Goal: Task Accomplishment & Management: Manage account settings

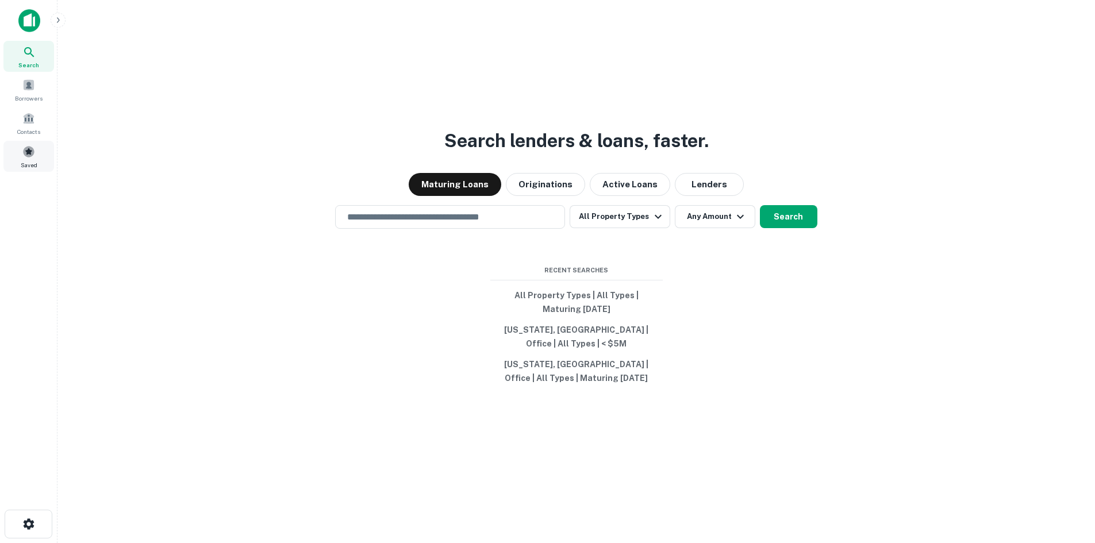
click at [38, 163] on div "Saved" at bounding box center [28, 156] width 51 height 31
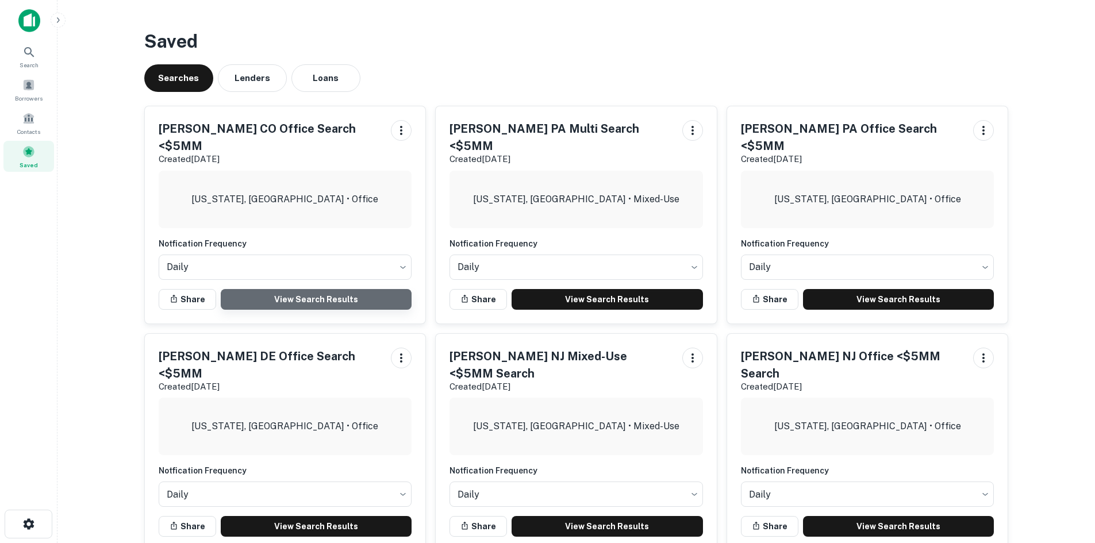
click at [306, 289] on link "View Search Results" at bounding box center [316, 299] width 191 height 21
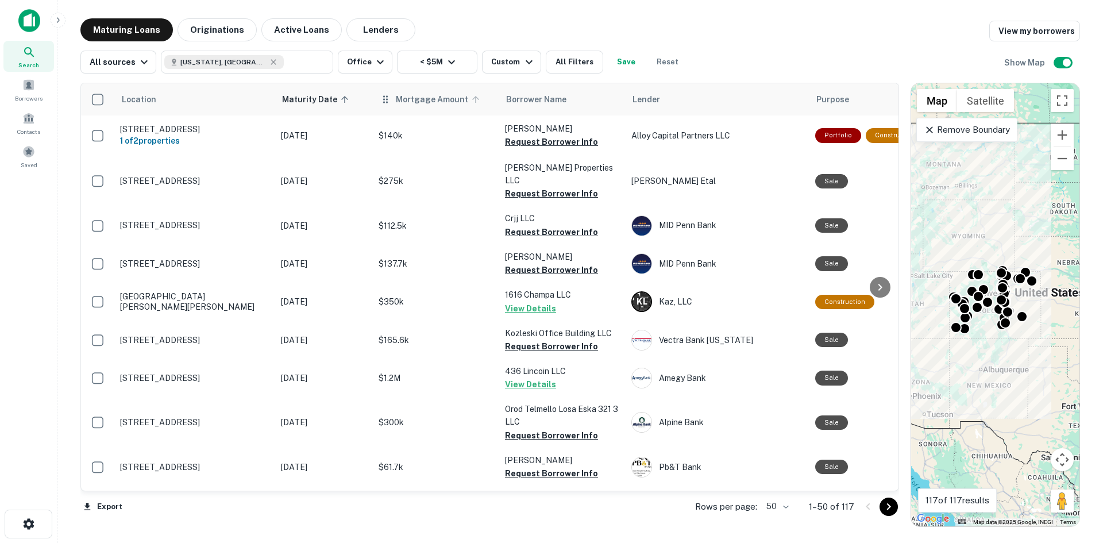
click at [433, 104] on span "Mortgage Amount" at bounding box center [439, 100] width 87 height 14
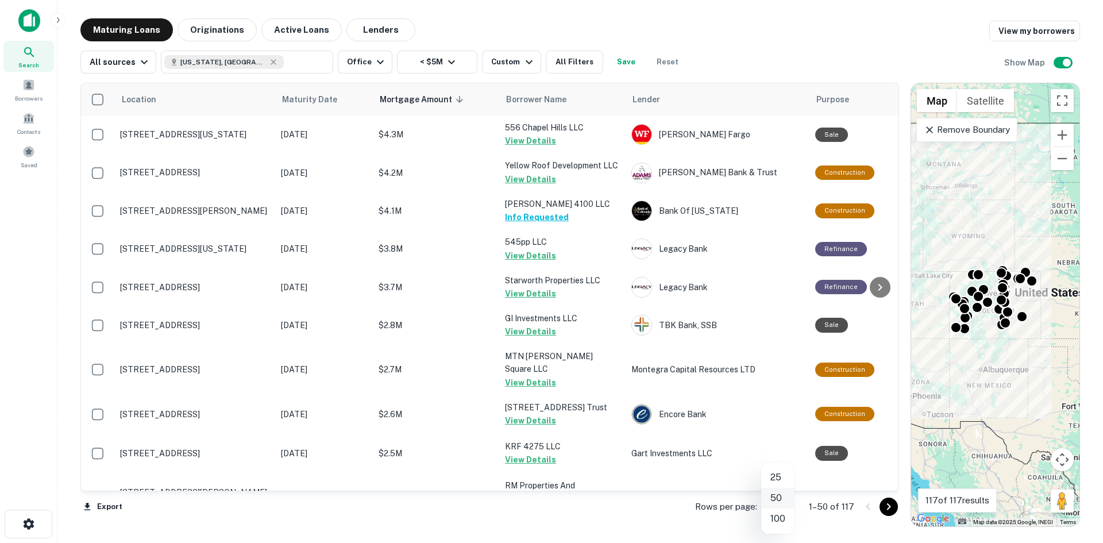
click at [767, 504] on body "Search Borrowers Contacts Saved Maturing Loans Originations Active Loans Lender…" at bounding box center [551, 271] width 1103 height 543
click at [787, 525] on li "100" at bounding box center [777, 519] width 33 height 21
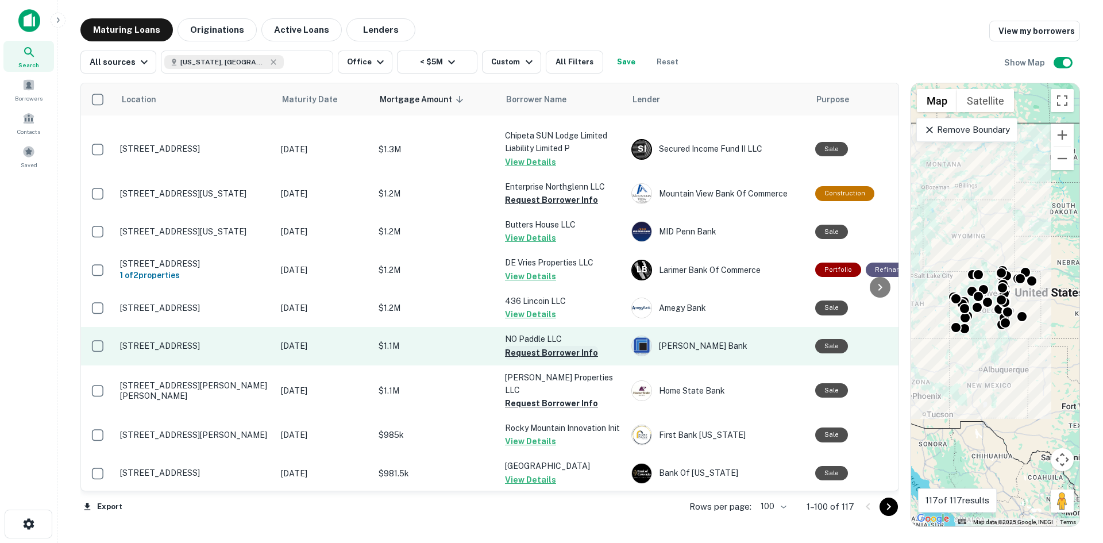
scroll to position [977, 0]
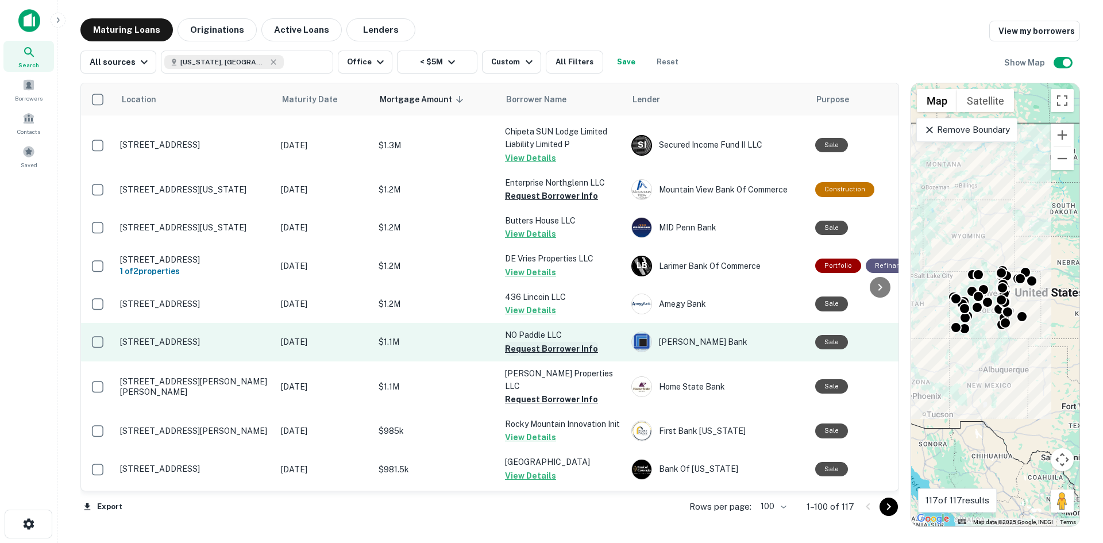
click at [537, 342] on button "Request Borrower Info" at bounding box center [551, 349] width 93 height 14
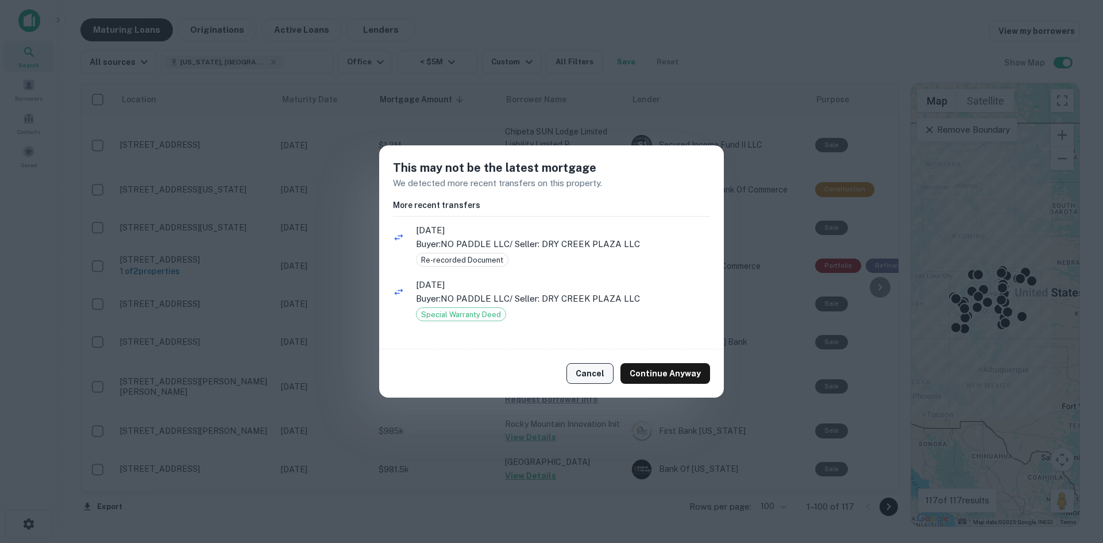
click at [595, 367] on button "Cancel" at bounding box center [590, 373] width 47 height 21
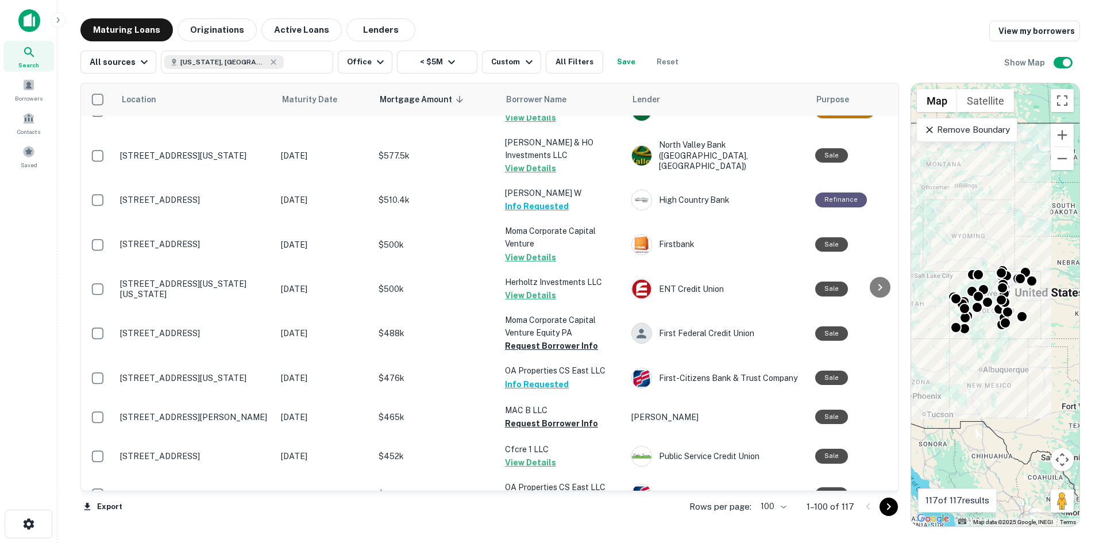
scroll to position [1954, 0]
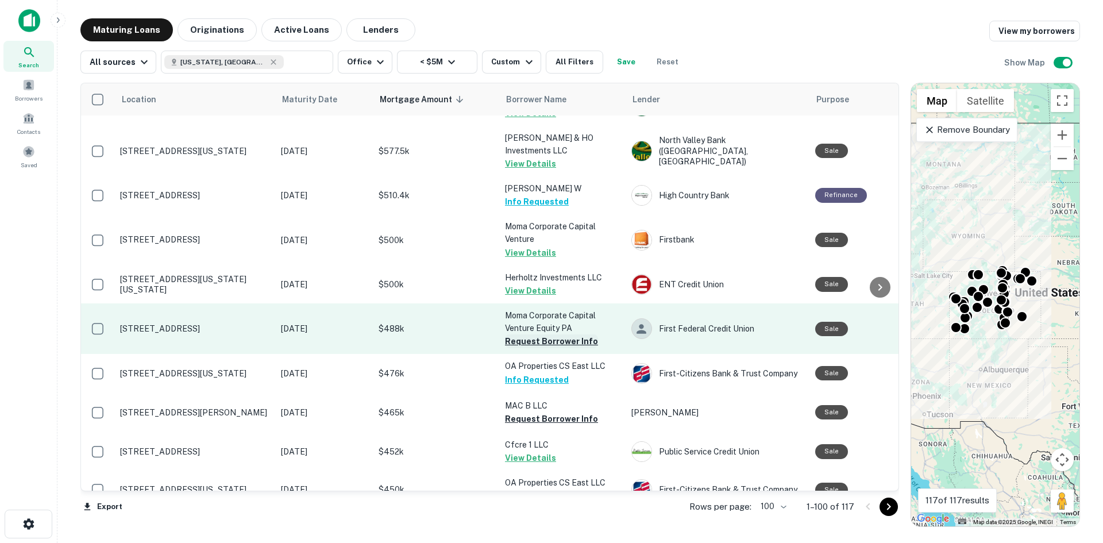
click at [545, 334] on button "Request Borrower Info" at bounding box center [551, 341] width 93 height 14
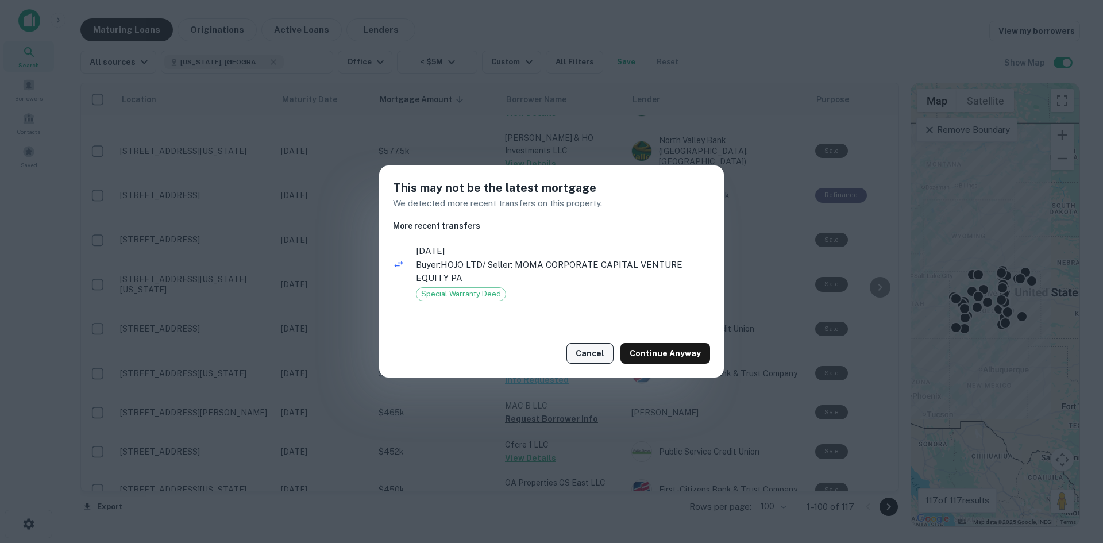
click at [596, 353] on button "Cancel" at bounding box center [590, 353] width 47 height 21
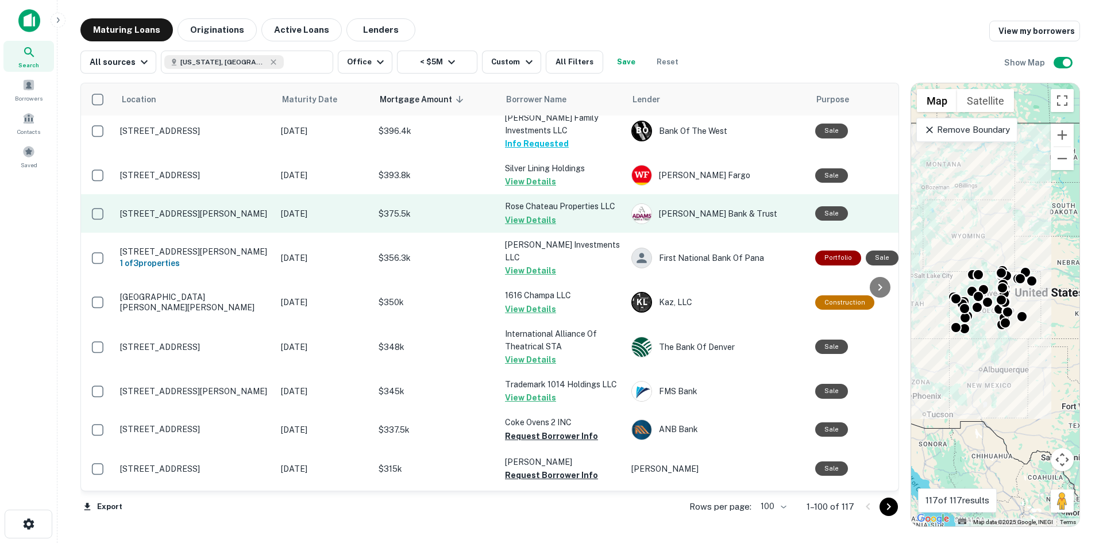
scroll to position [2528, 0]
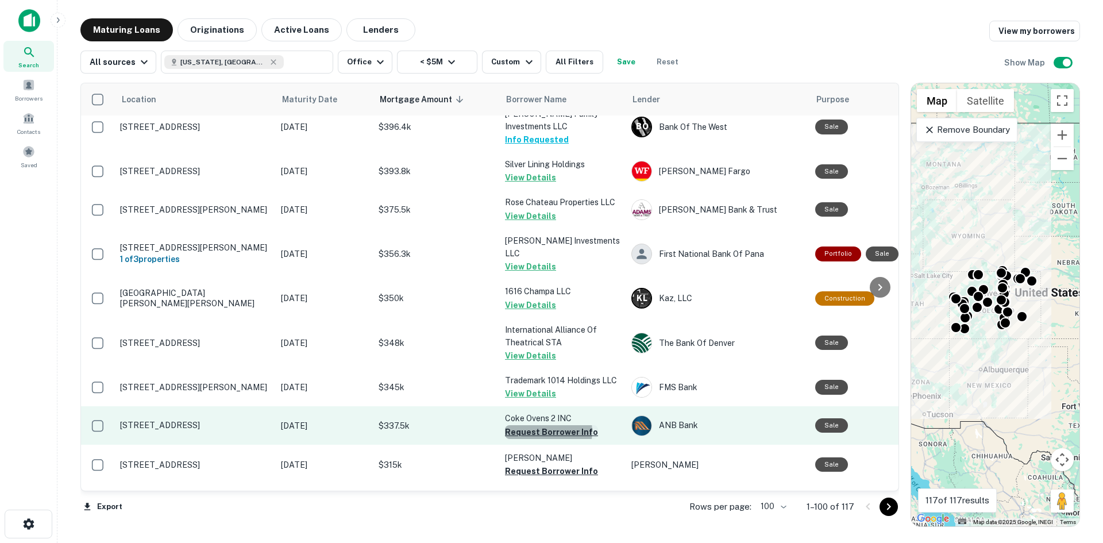
click at [543, 425] on button "Request Borrower Info" at bounding box center [551, 432] width 93 height 14
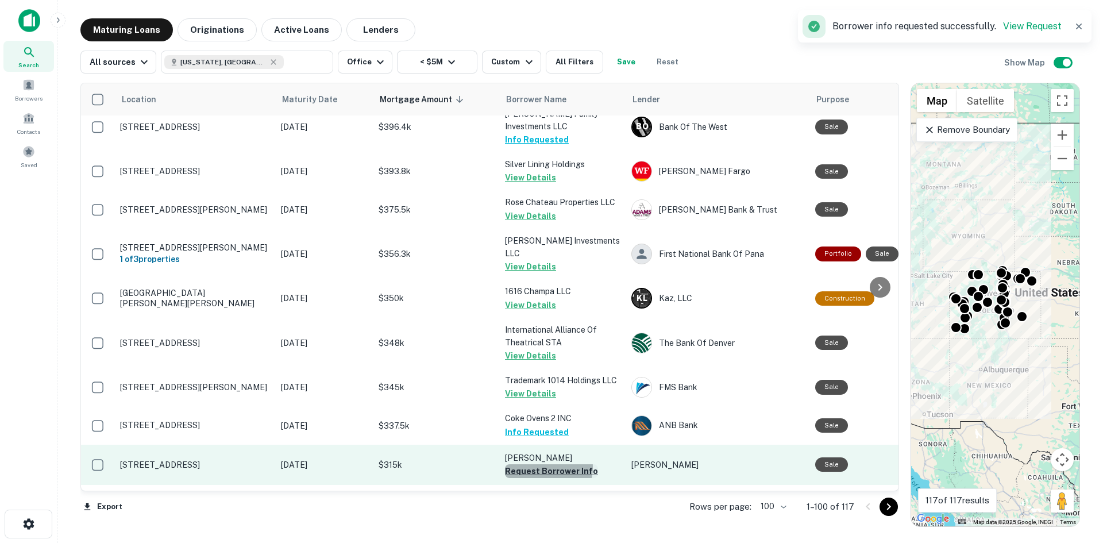
click at [542, 464] on button "Request Borrower Info" at bounding box center [551, 471] width 93 height 14
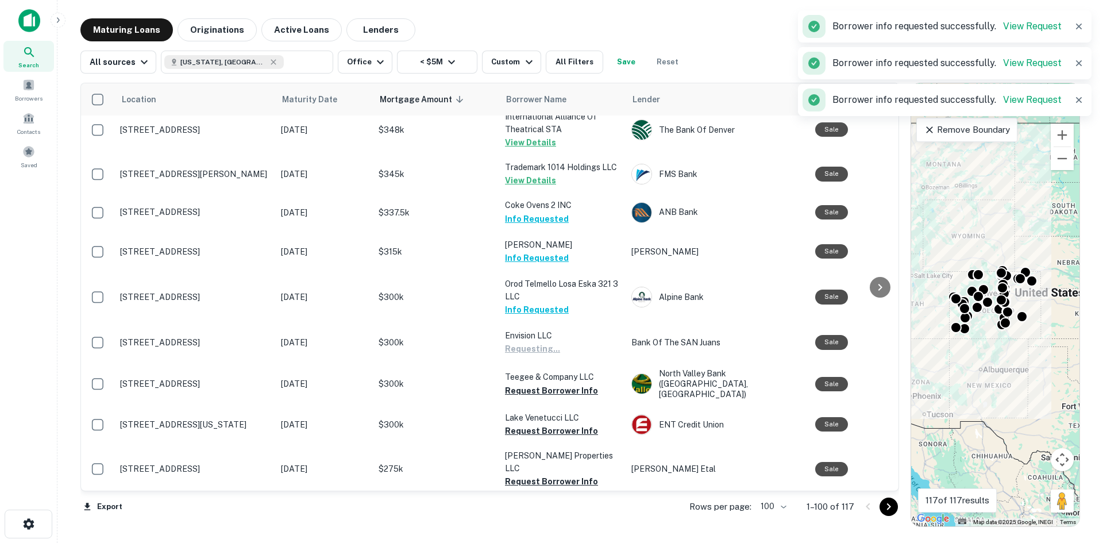
scroll to position [2758, 0]
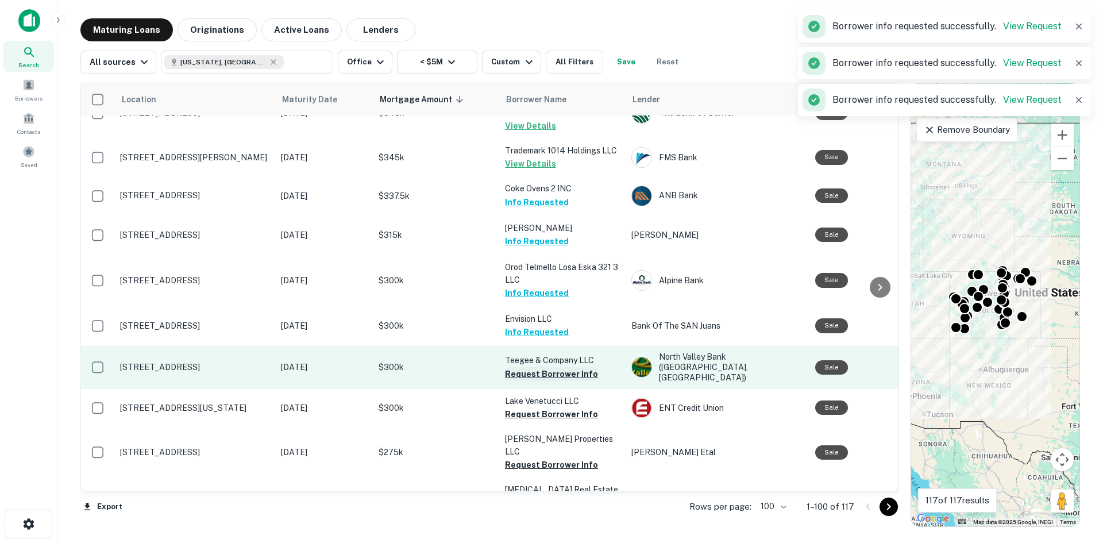
click at [541, 367] on button "Request Borrower Info" at bounding box center [551, 374] width 93 height 14
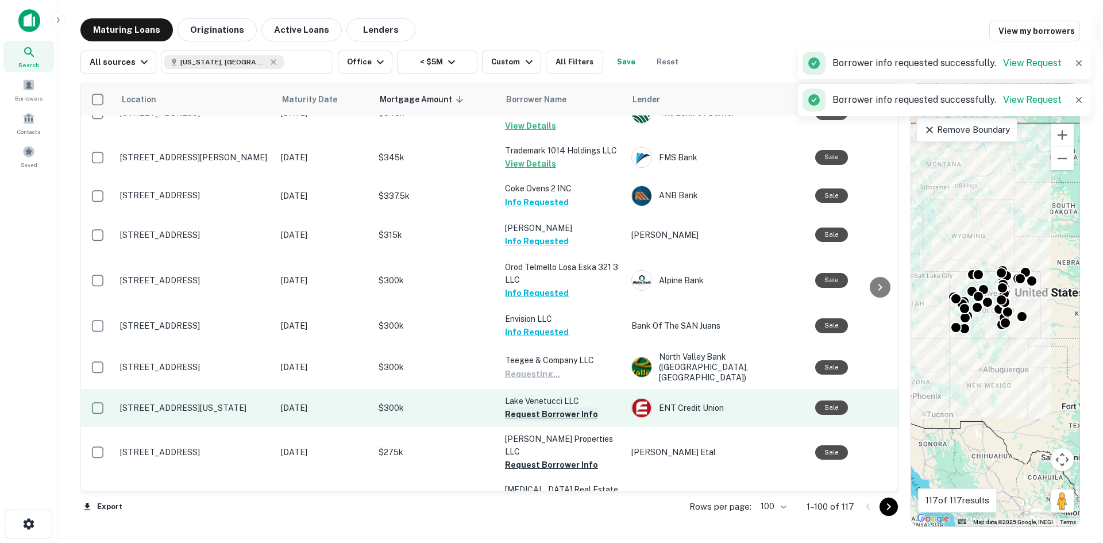
click at [542, 407] on button "Request Borrower Info" at bounding box center [551, 414] width 93 height 14
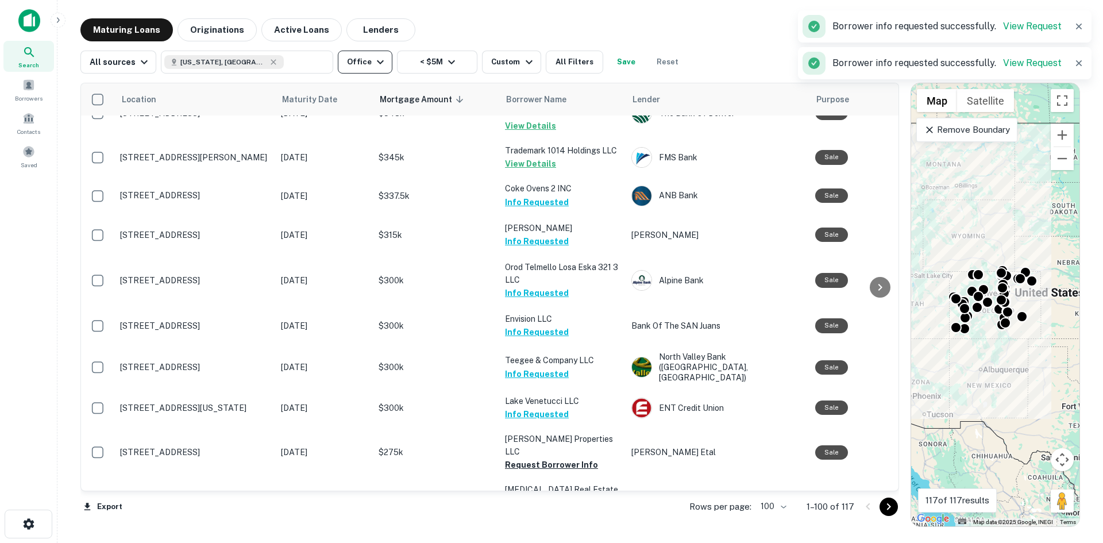
click at [373, 64] on icon "button" at bounding box center [380, 62] width 14 height 14
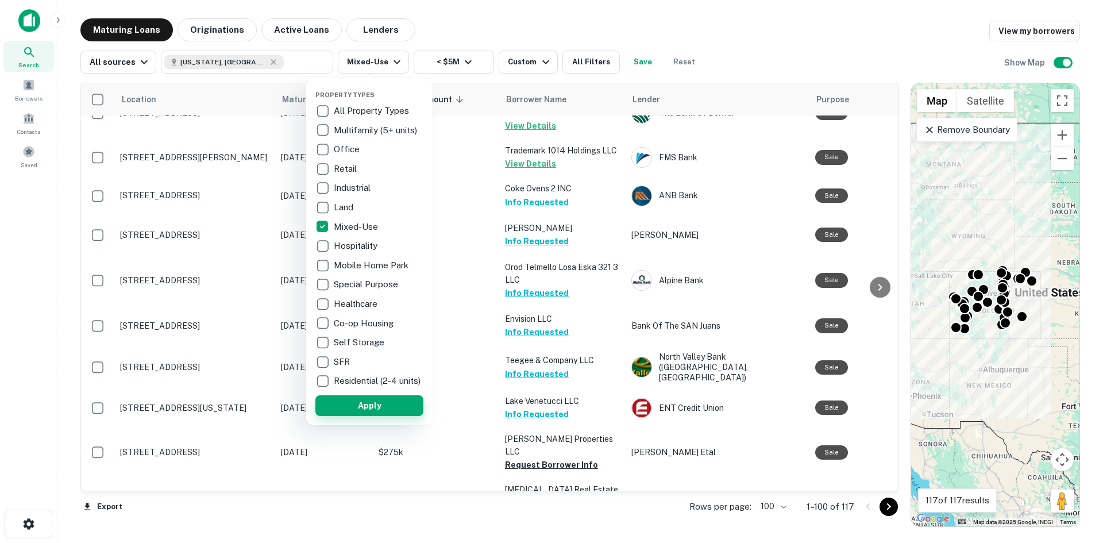
click at [376, 410] on button "Apply" at bounding box center [369, 405] width 108 height 21
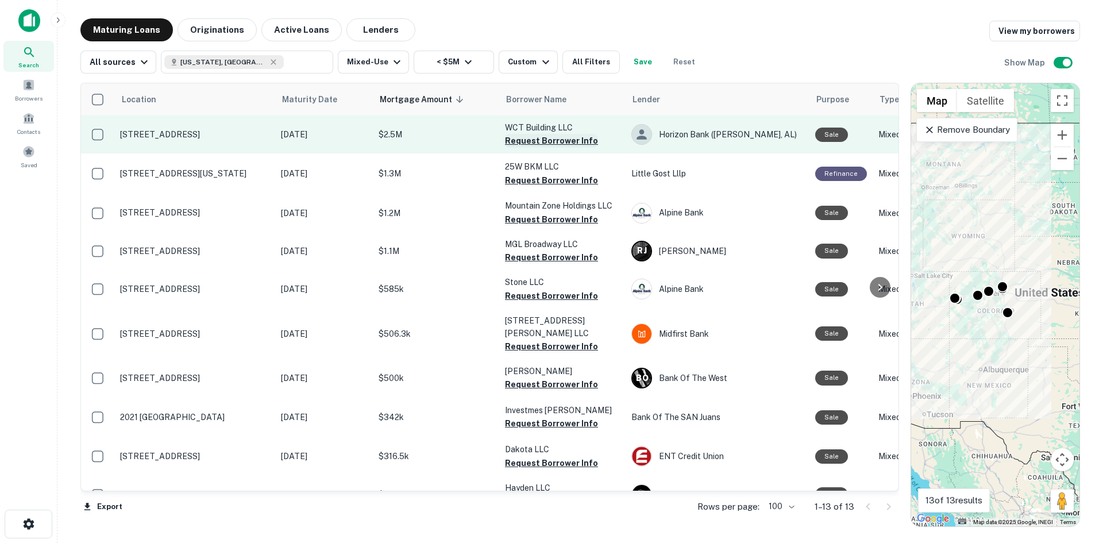
click at [547, 144] on button "Request Borrower Info" at bounding box center [551, 141] width 93 height 14
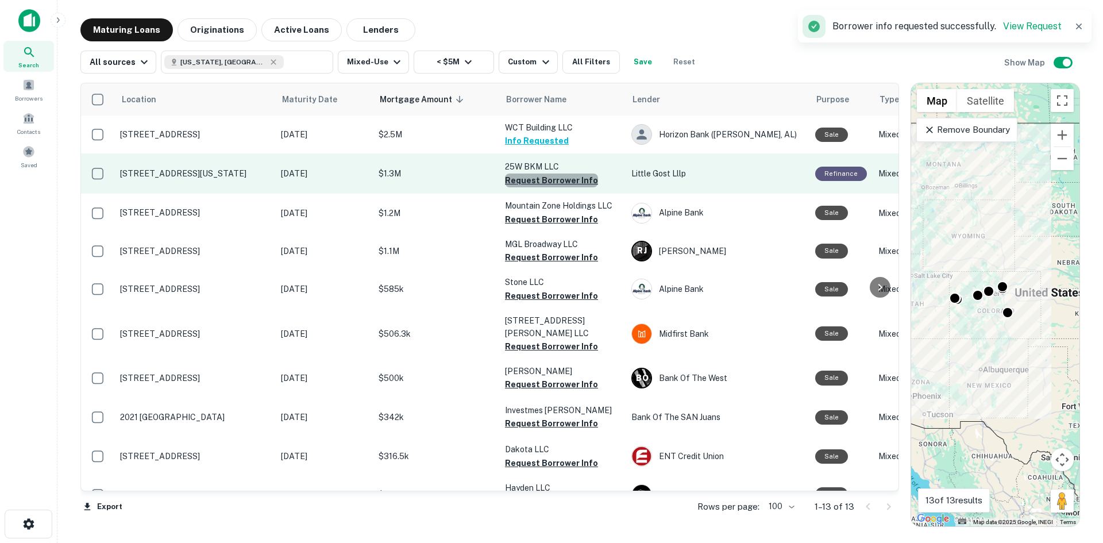
click at [553, 181] on button "Request Borrower Info" at bounding box center [551, 181] width 93 height 14
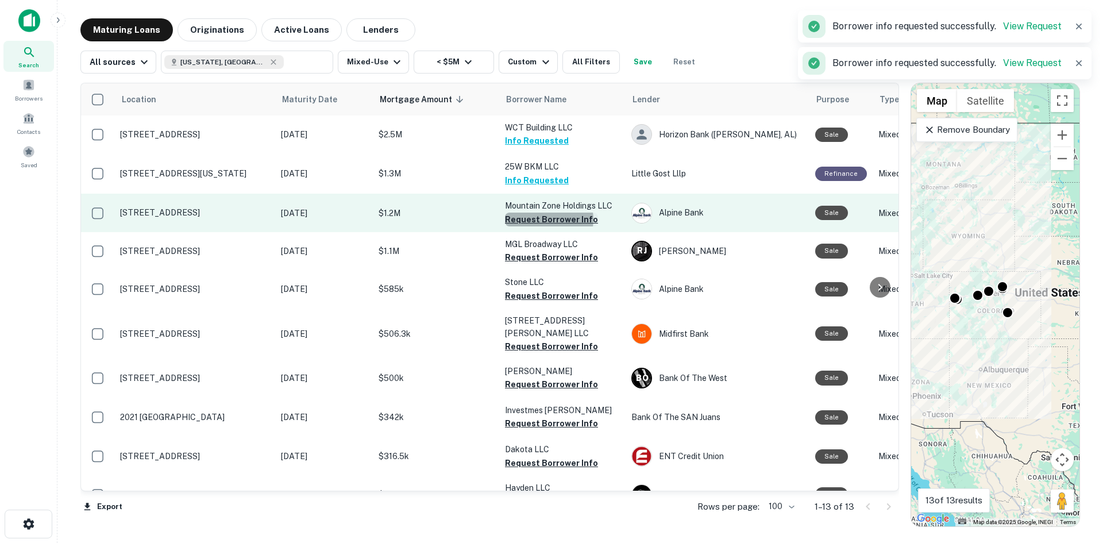
click at [549, 219] on button "Request Borrower Info" at bounding box center [551, 220] width 93 height 14
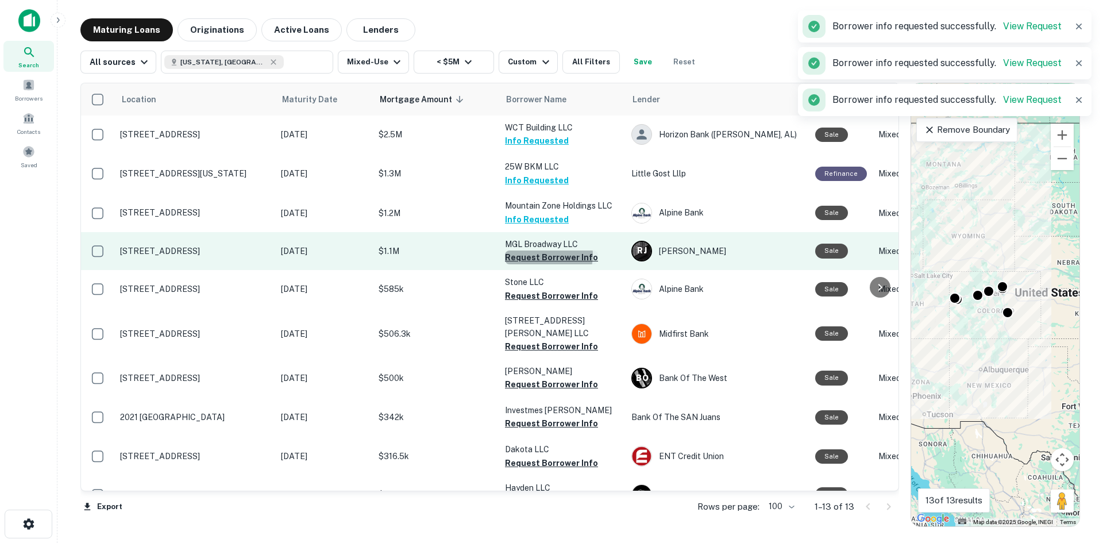
click at [543, 255] on button "Request Borrower Info" at bounding box center [551, 258] width 93 height 14
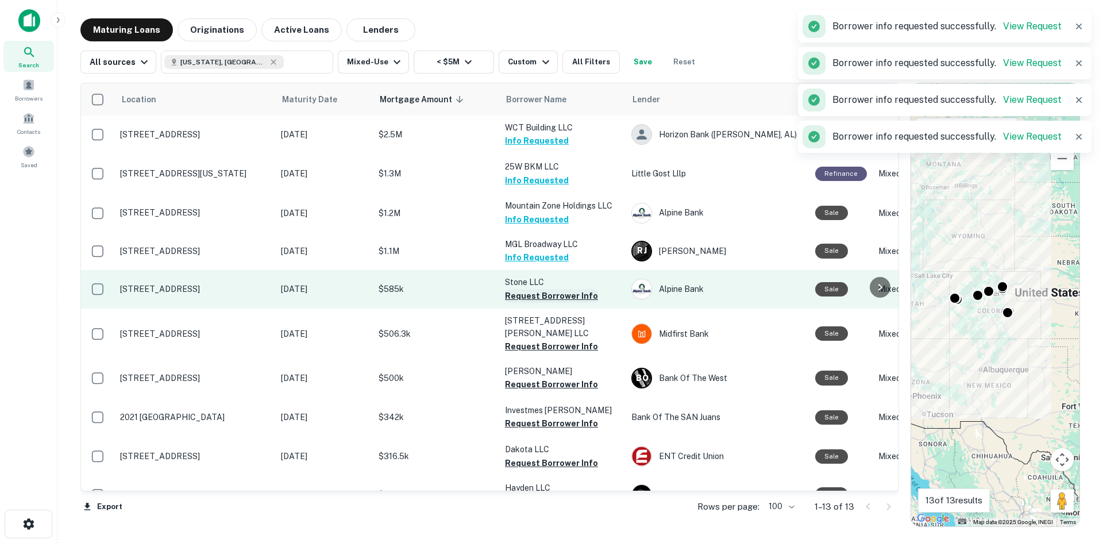
click at [541, 294] on button "Request Borrower Info" at bounding box center [551, 296] width 93 height 14
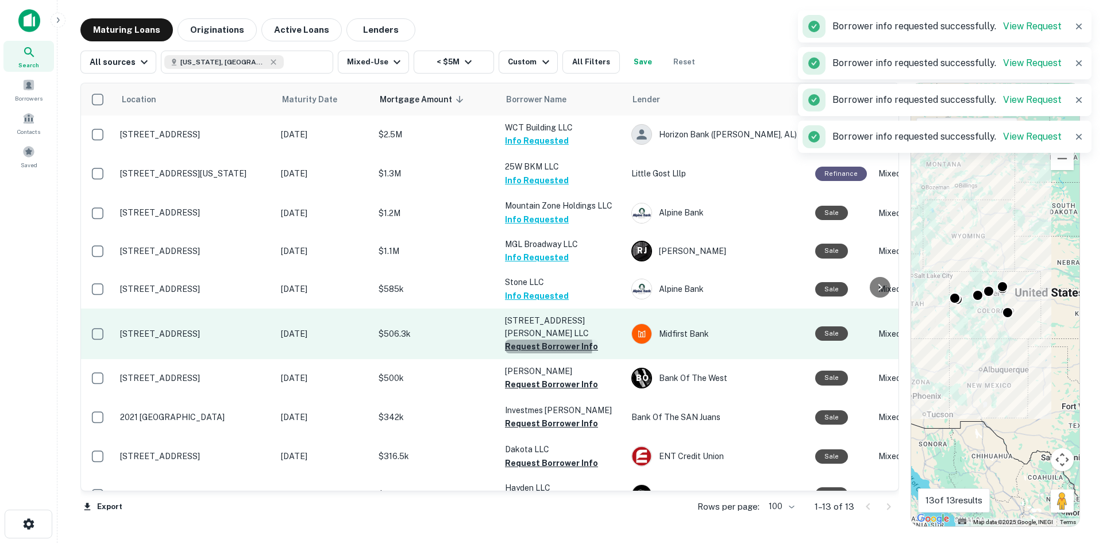
click at [536, 340] on button "Request Borrower Info" at bounding box center [551, 347] width 93 height 14
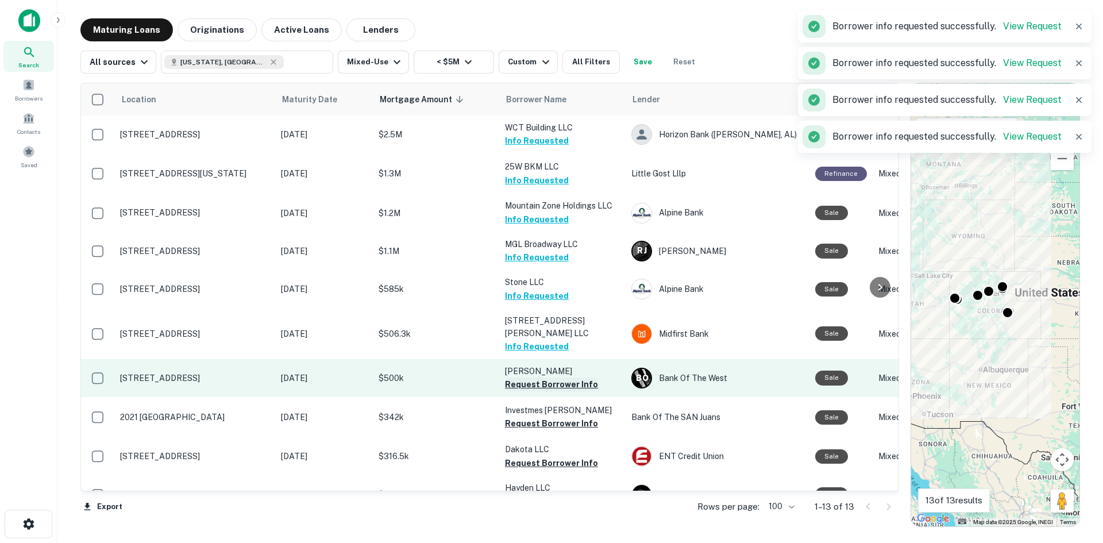
click at [537, 378] on button "Request Borrower Info" at bounding box center [551, 385] width 93 height 14
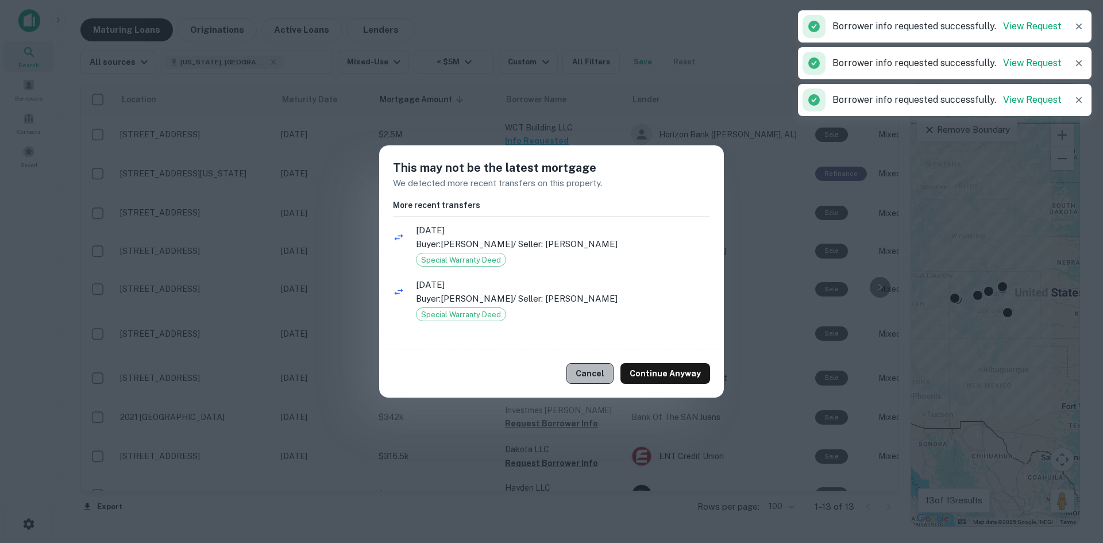
click at [597, 373] on button "Cancel" at bounding box center [590, 373] width 47 height 21
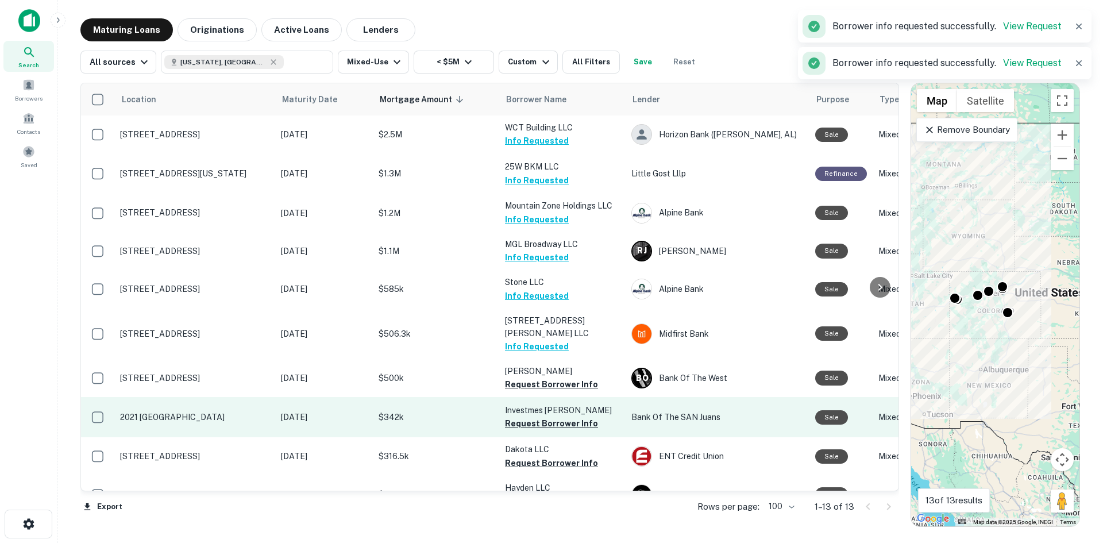
click at [537, 404] on p "Investmes [PERSON_NAME]" at bounding box center [562, 410] width 115 height 13
click at [539, 417] on button "Request Borrower Info" at bounding box center [551, 424] width 93 height 14
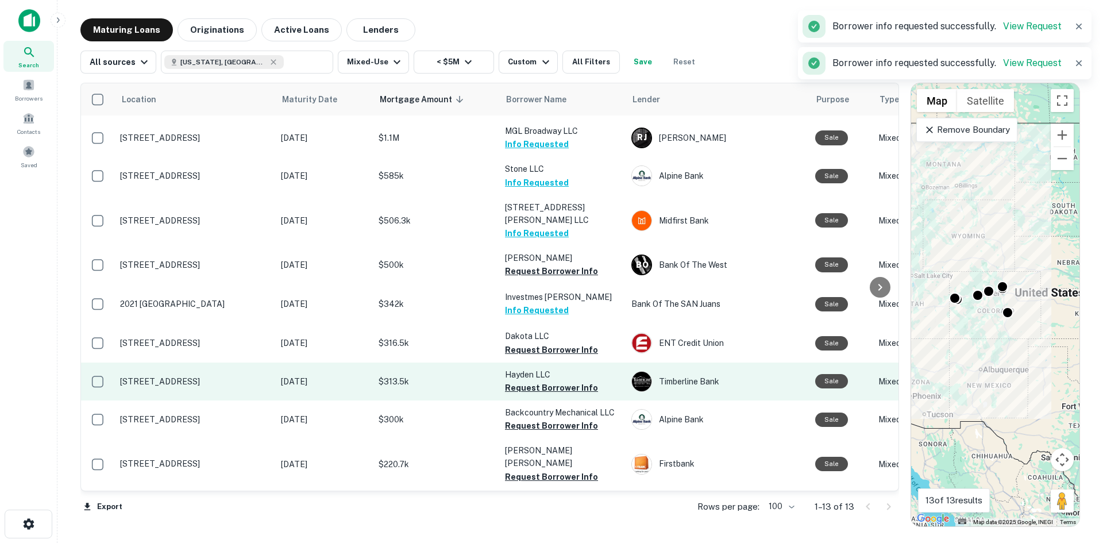
scroll to position [133, 0]
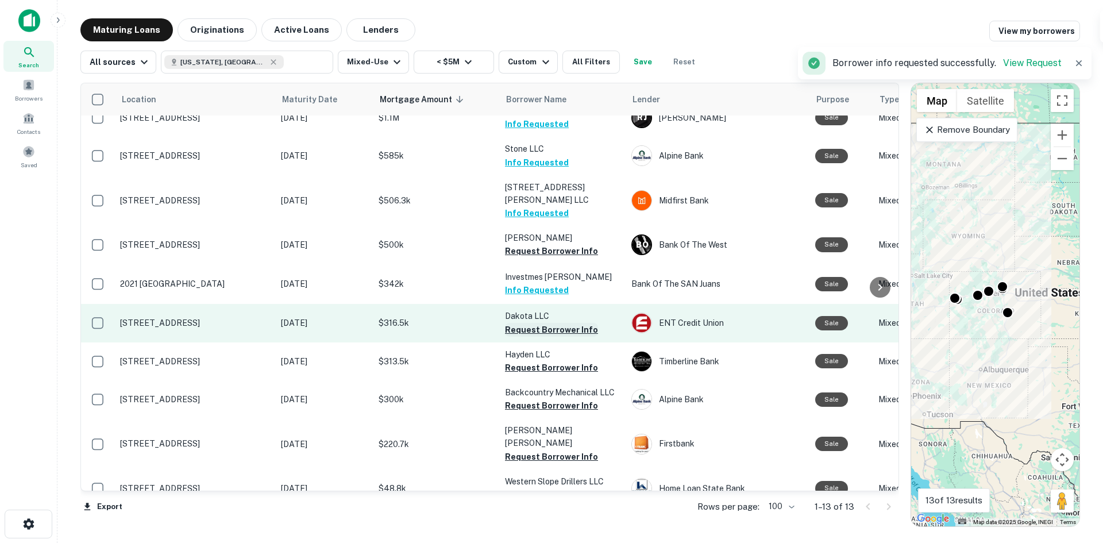
click at [544, 323] on button "Request Borrower Info" at bounding box center [551, 330] width 93 height 14
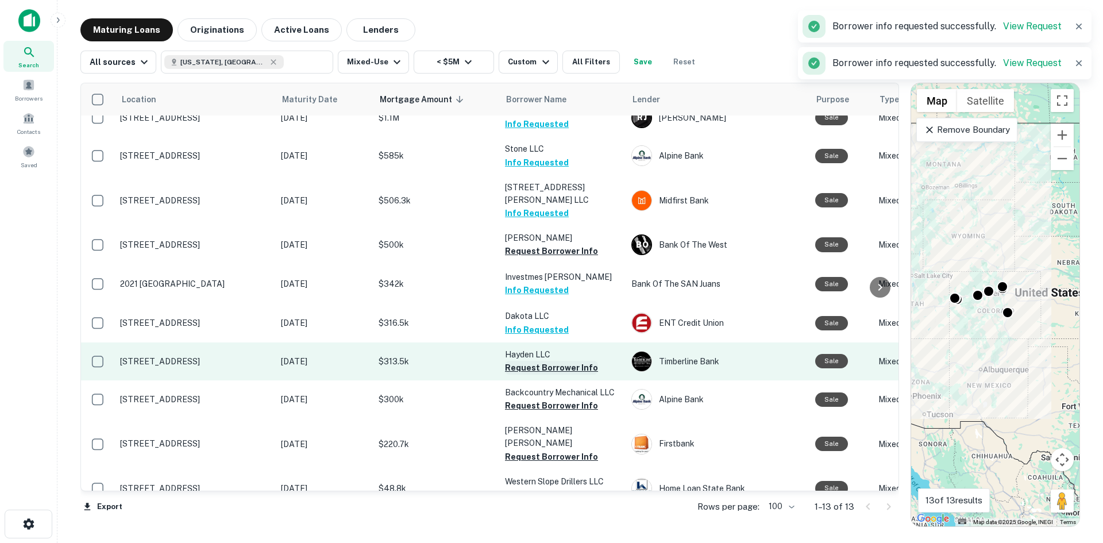
click at [539, 361] on button "Request Borrower Info" at bounding box center [551, 368] width 93 height 14
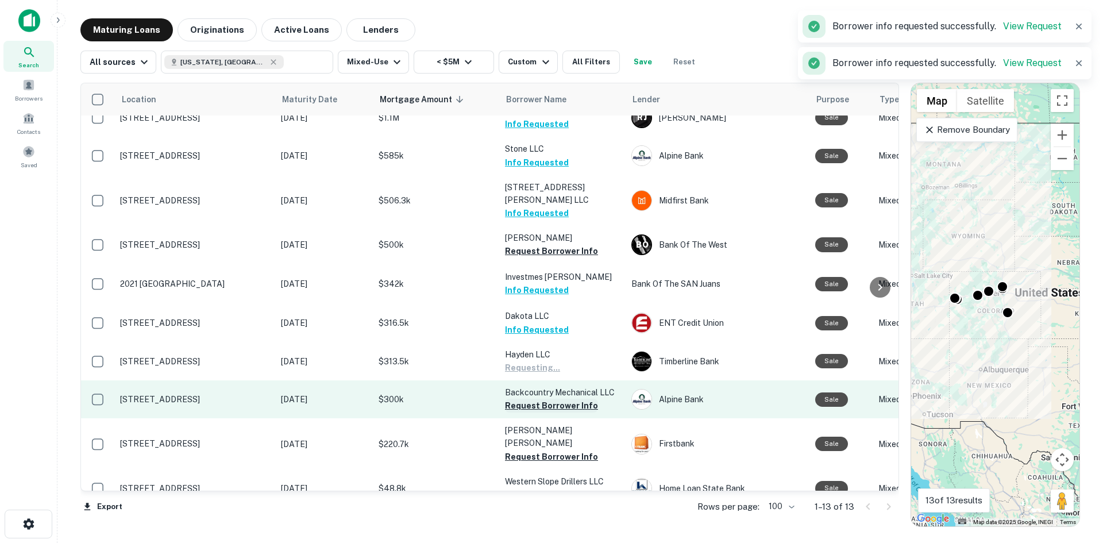
click at [534, 399] on button "Request Borrower Info" at bounding box center [551, 406] width 93 height 14
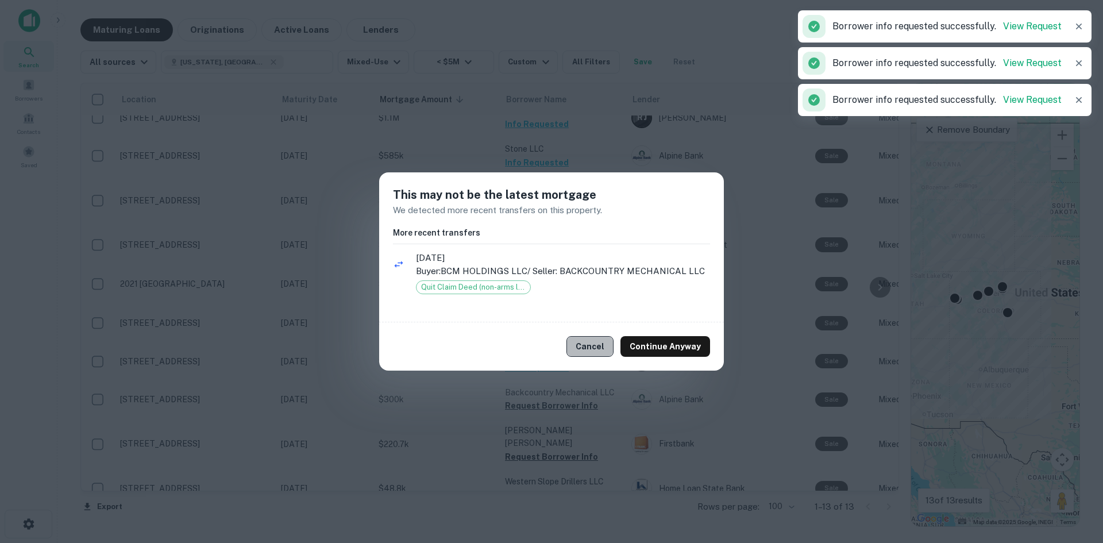
click at [603, 344] on button "Cancel" at bounding box center [590, 346] width 47 height 21
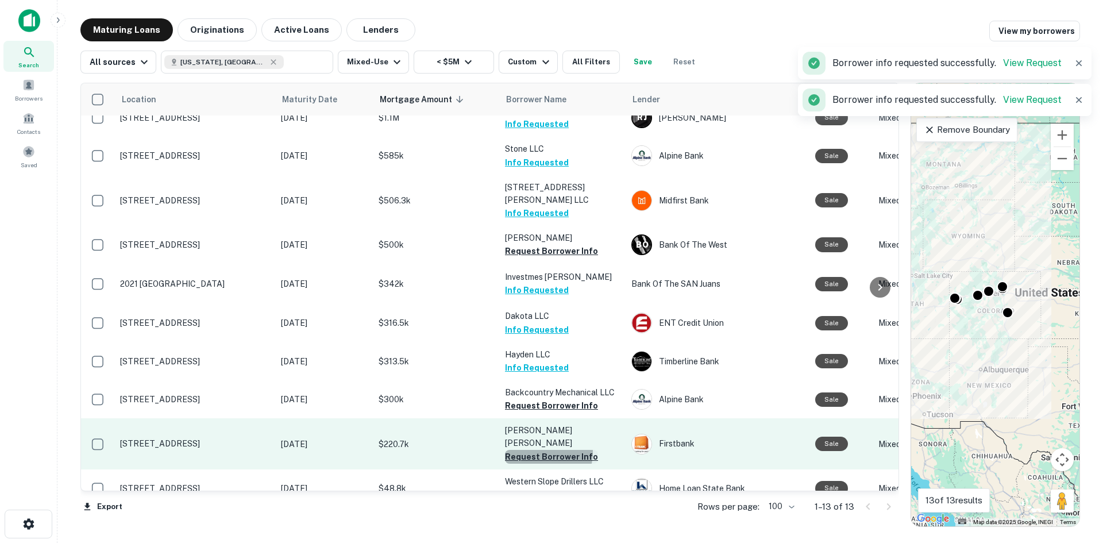
click at [544, 450] on button "Request Borrower Info" at bounding box center [551, 457] width 93 height 14
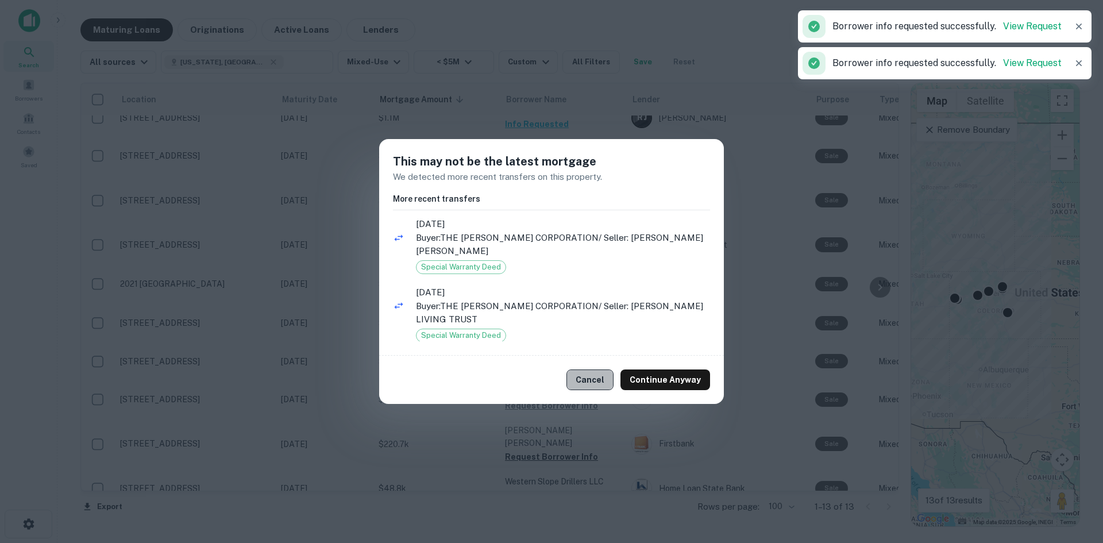
click at [585, 375] on button "Cancel" at bounding box center [590, 379] width 47 height 21
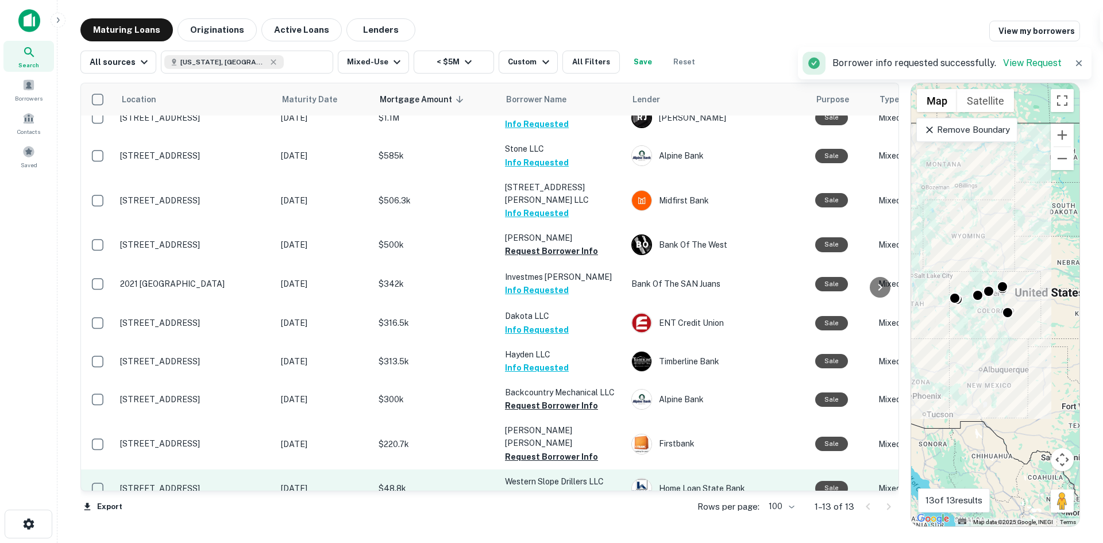
click at [540, 475] on p "Western Slope Drillers LLC" at bounding box center [562, 481] width 115 height 13
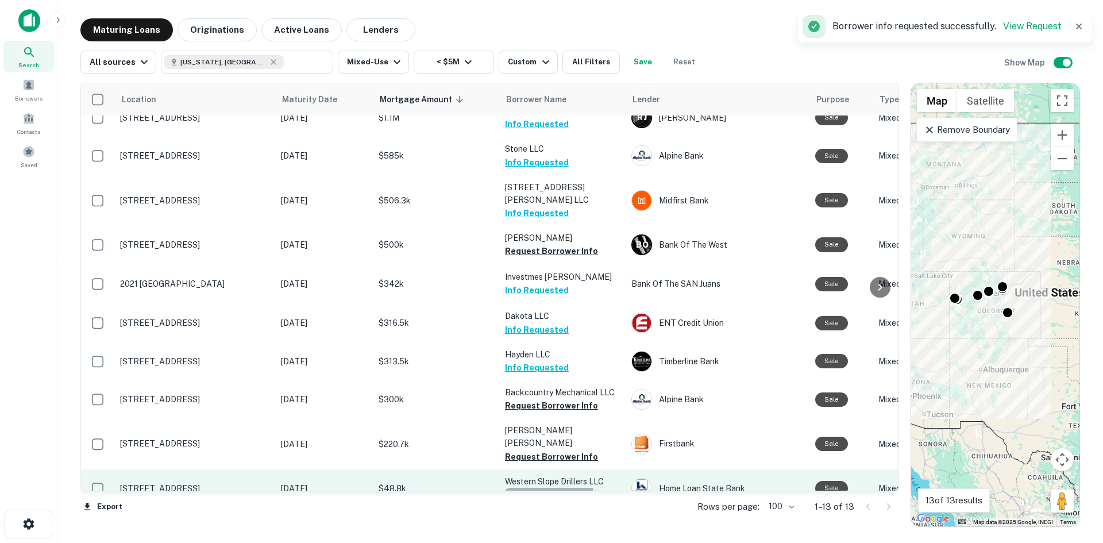
click at [543, 488] on button "Request Borrower Info" at bounding box center [551, 495] width 93 height 14
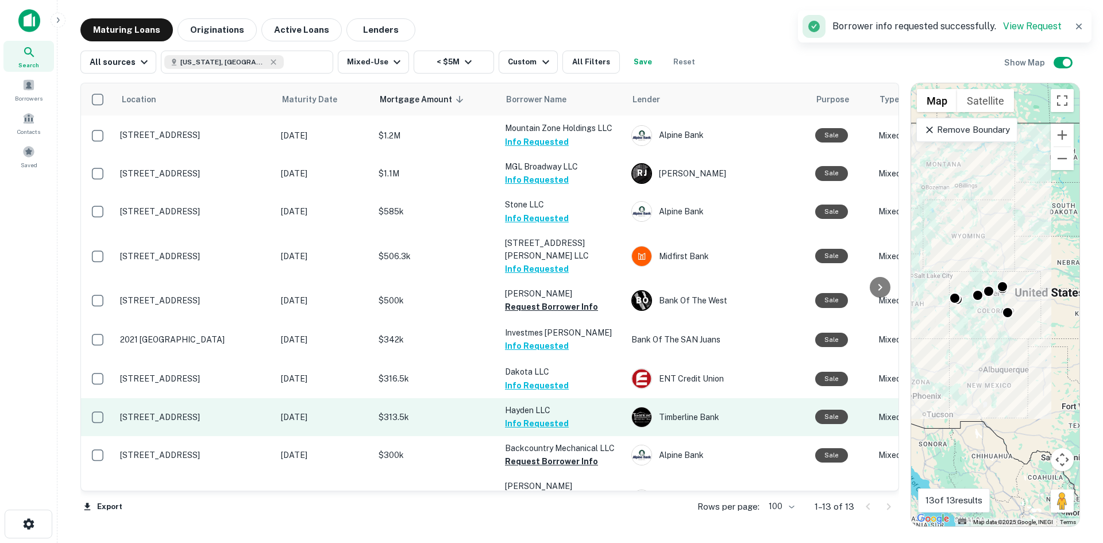
scroll to position [0, 0]
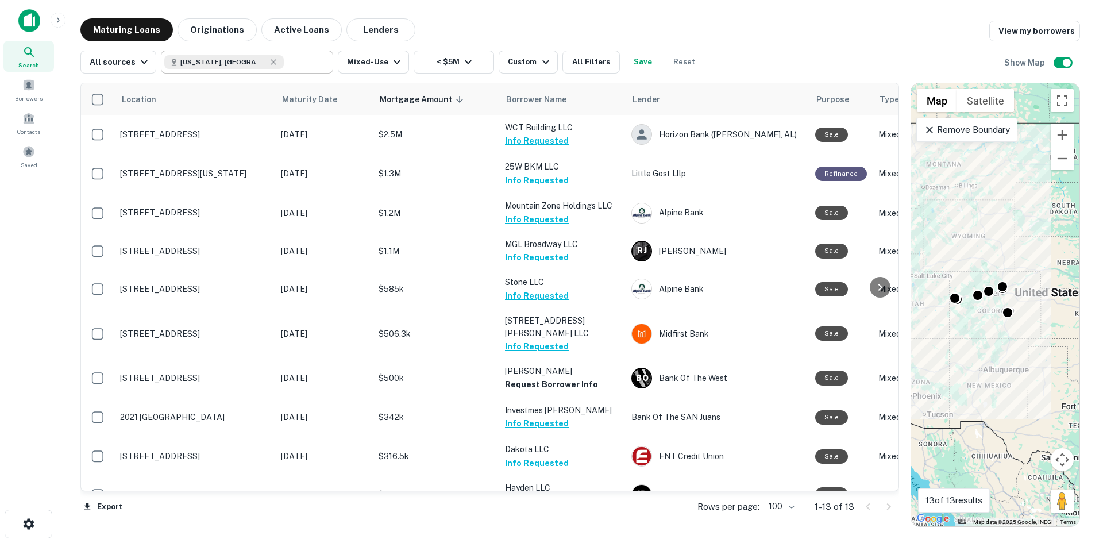
click at [294, 61] on input "text" at bounding box center [306, 62] width 44 height 16
type input "**********"
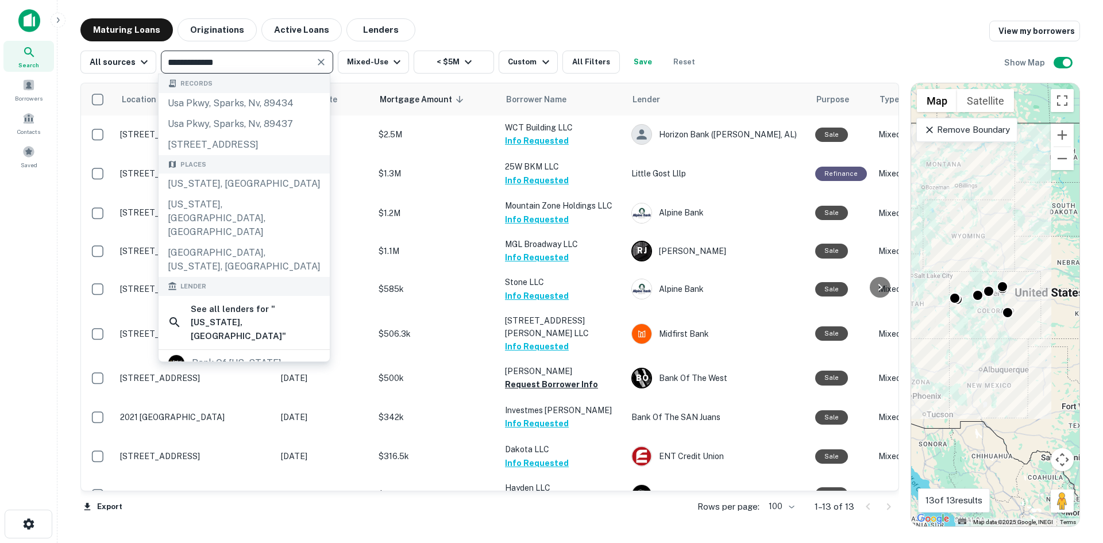
click at [315, 63] on icon "Clear" at bounding box center [320, 61] width 11 height 11
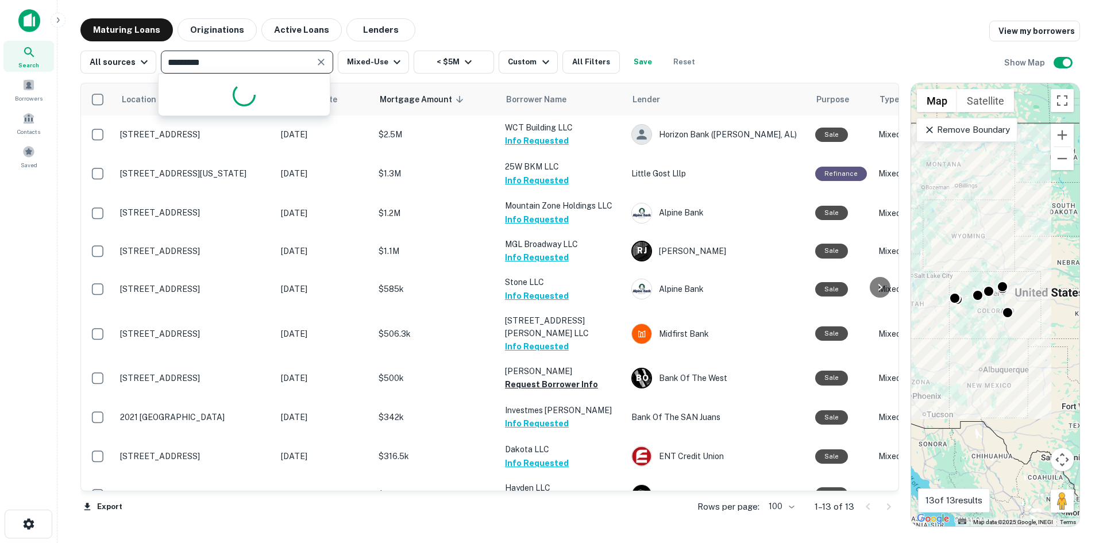
type input "**********"
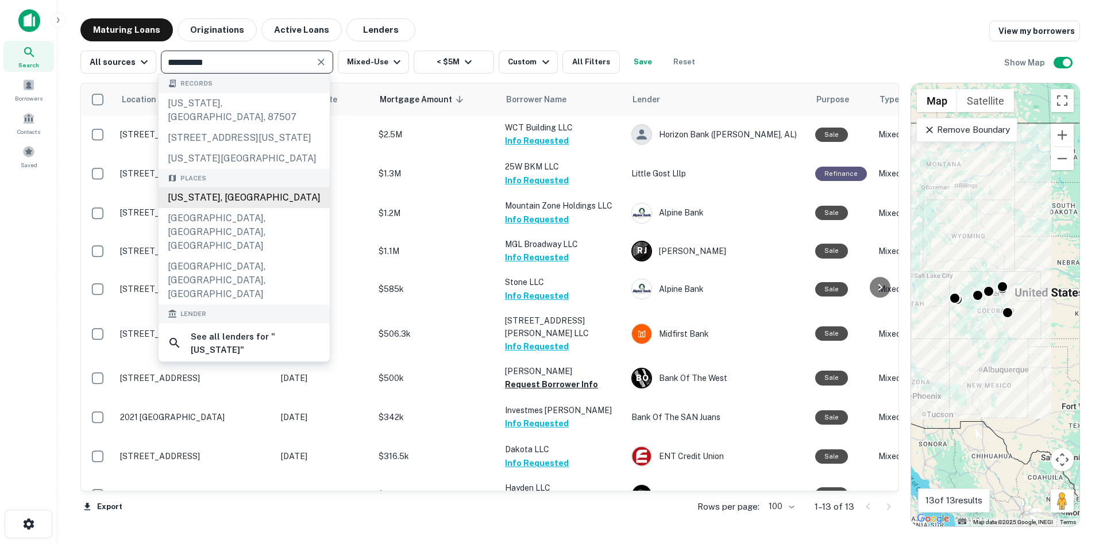
click at [240, 208] on div "[US_STATE], [GEOGRAPHIC_DATA]" at bounding box center [244, 197] width 171 height 21
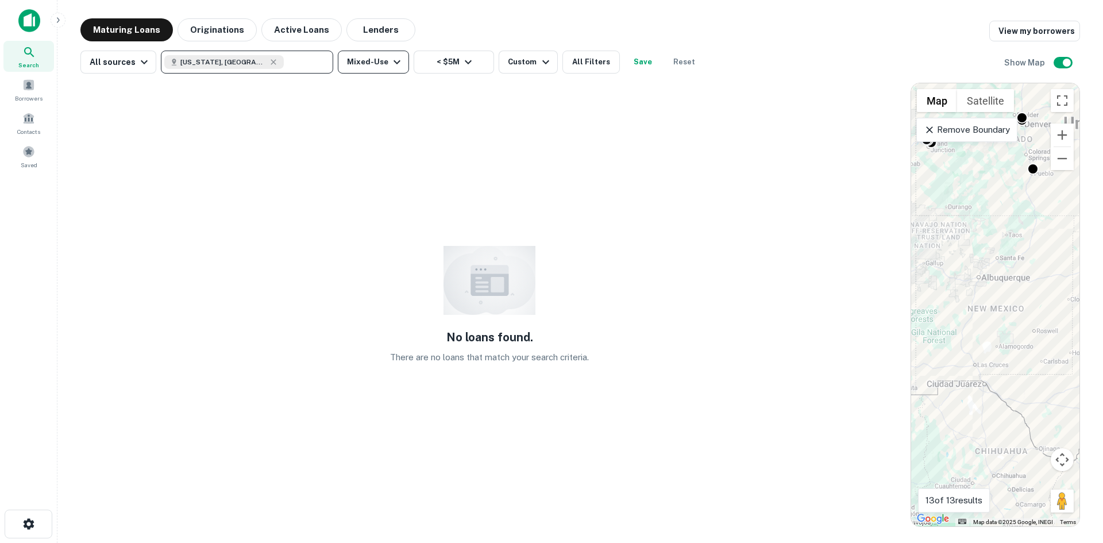
click at [390, 65] on icon "button" at bounding box center [397, 62] width 14 height 14
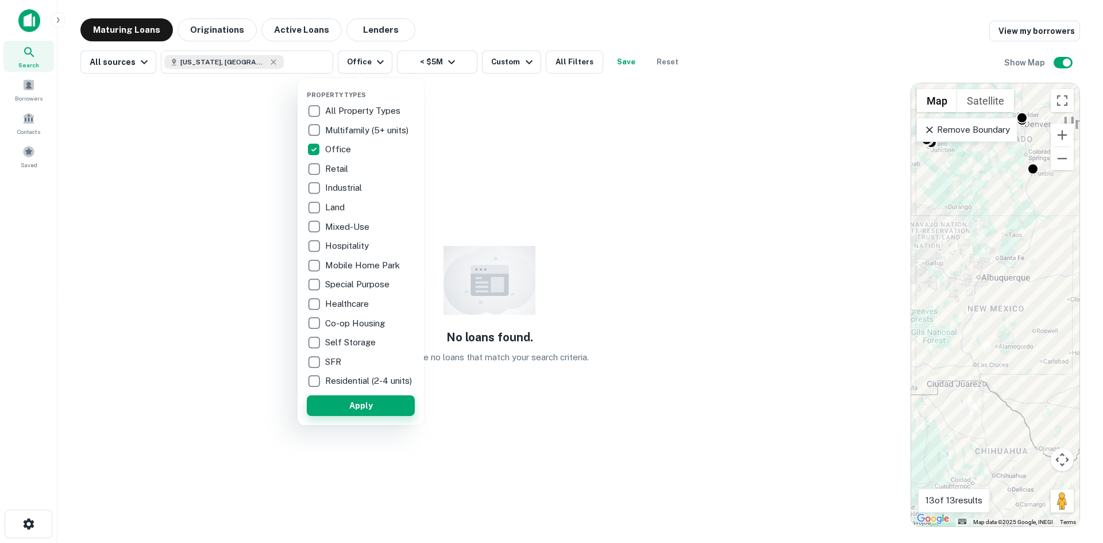
drag, startPoint x: 387, startPoint y: 410, endPoint x: 392, endPoint y: 394, distance: 17.6
click at [387, 411] on button "Apply" at bounding box center [361, 405] width 108 height 21
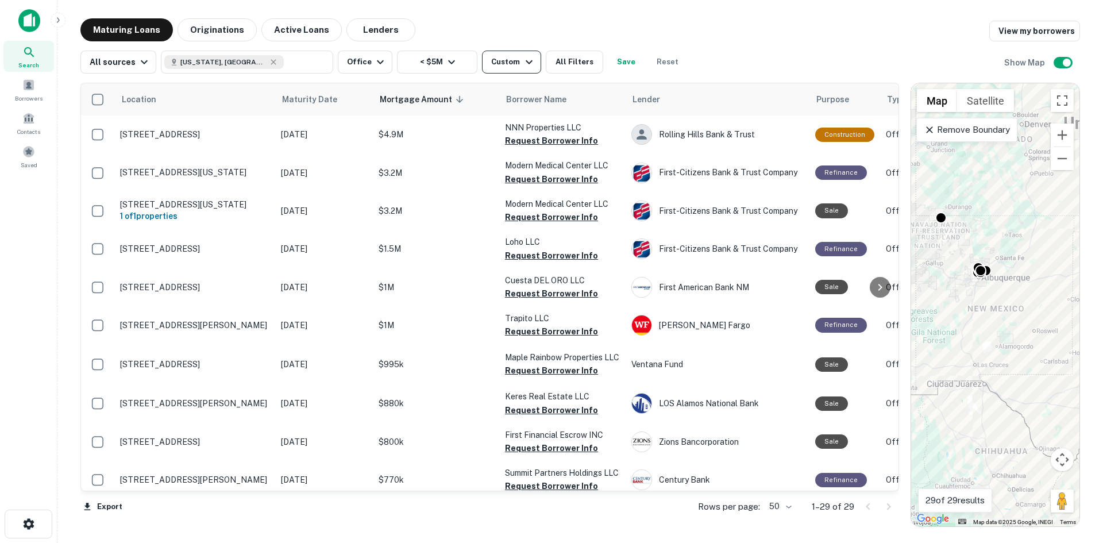
click at [511, 69] on button "Custom" at bounding box center [511, 62] width 59 height 23
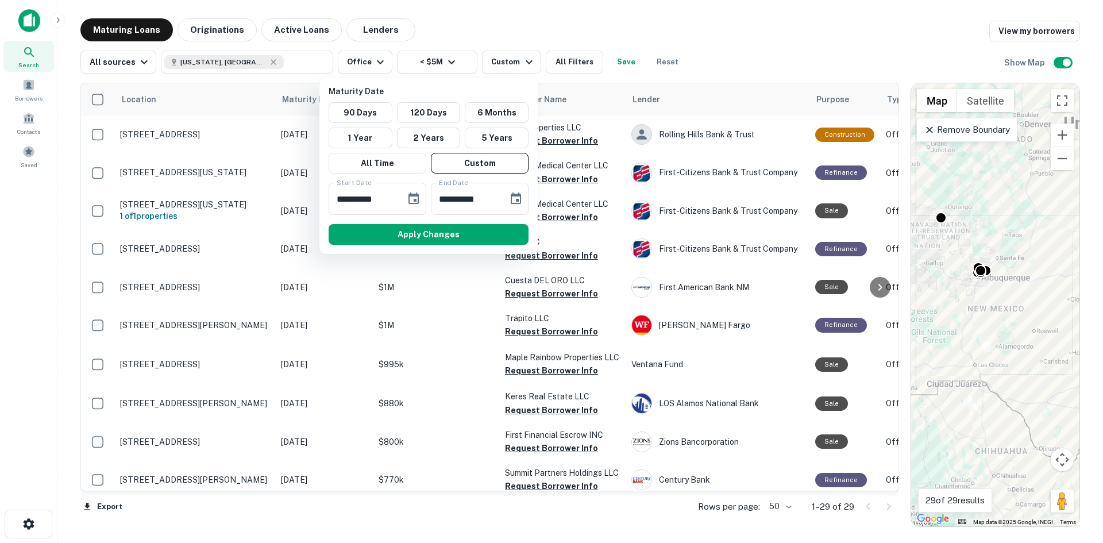
click at [714, 21] on div at bounding box center [551, 271] width 1103 height 543
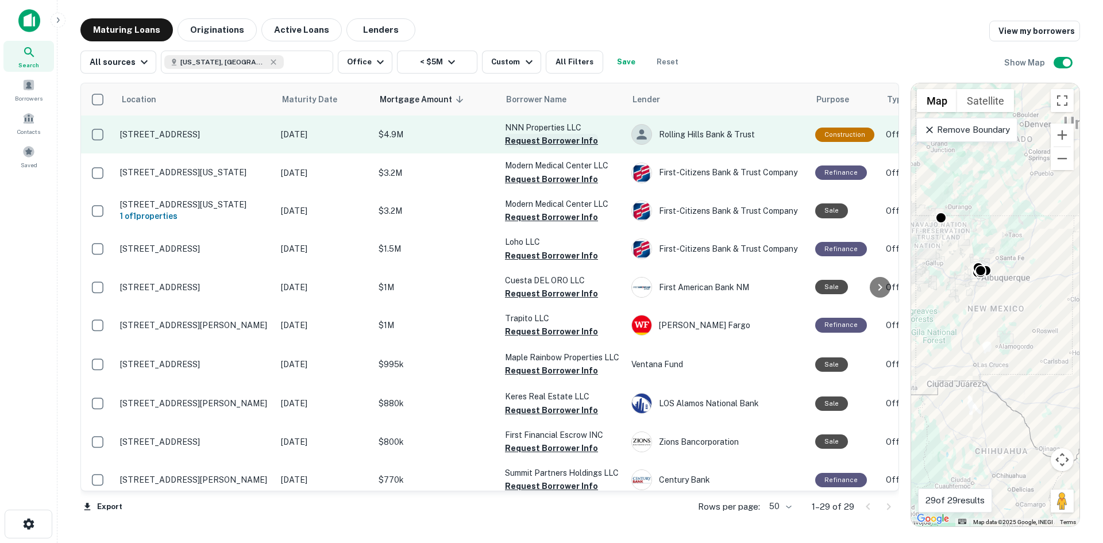
click at [559, 143] on button "Request Borrower Info" at bounding box center [551, 141] width 93 height 14
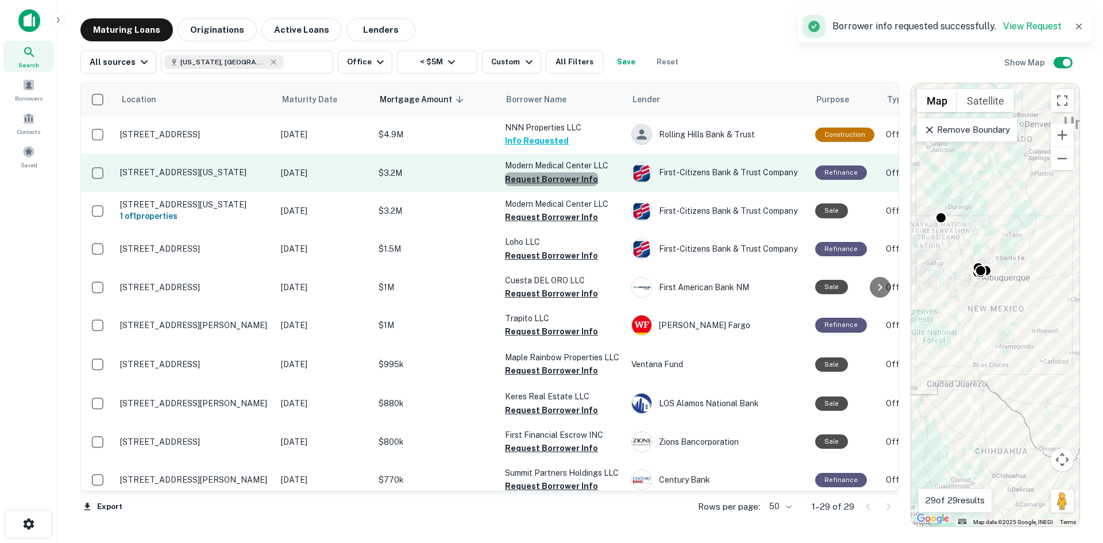
click at [553, 179] on button "Request Borrower Info" at bounding box center [551, 179] width 93 height 14
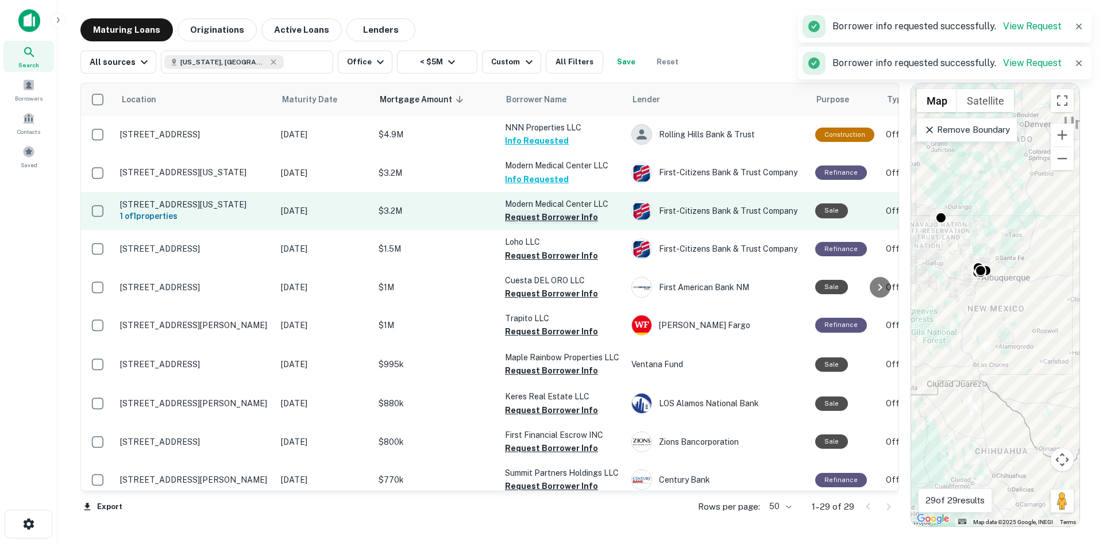
click at [535, 218] on button "Request Borrower Info" at bounding box center [551, 217] width 93 height 14
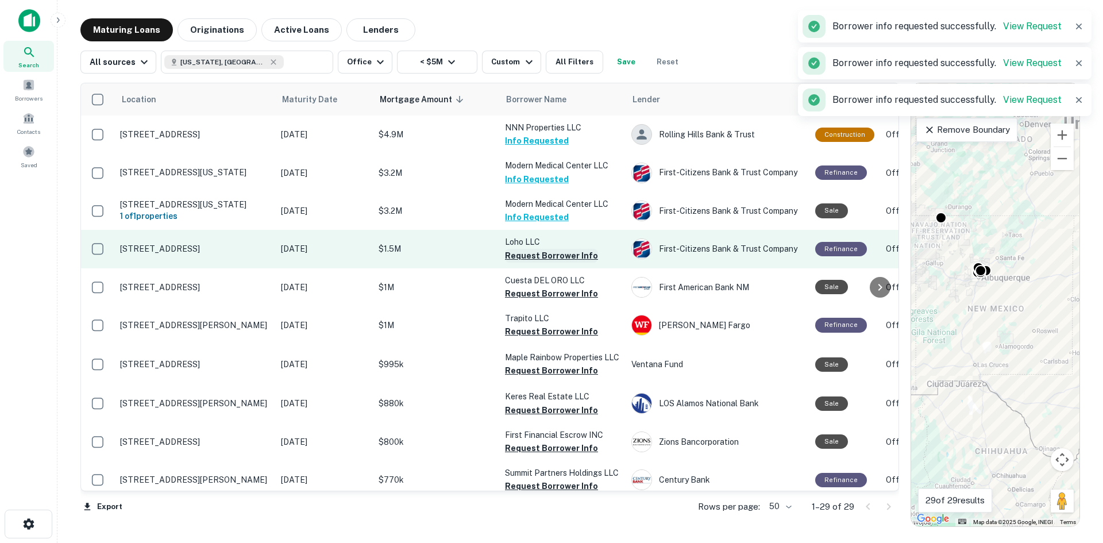
click at [530, 261] on button "Request Borrower Info" at bounding box center [551, 256] width 93 height 14
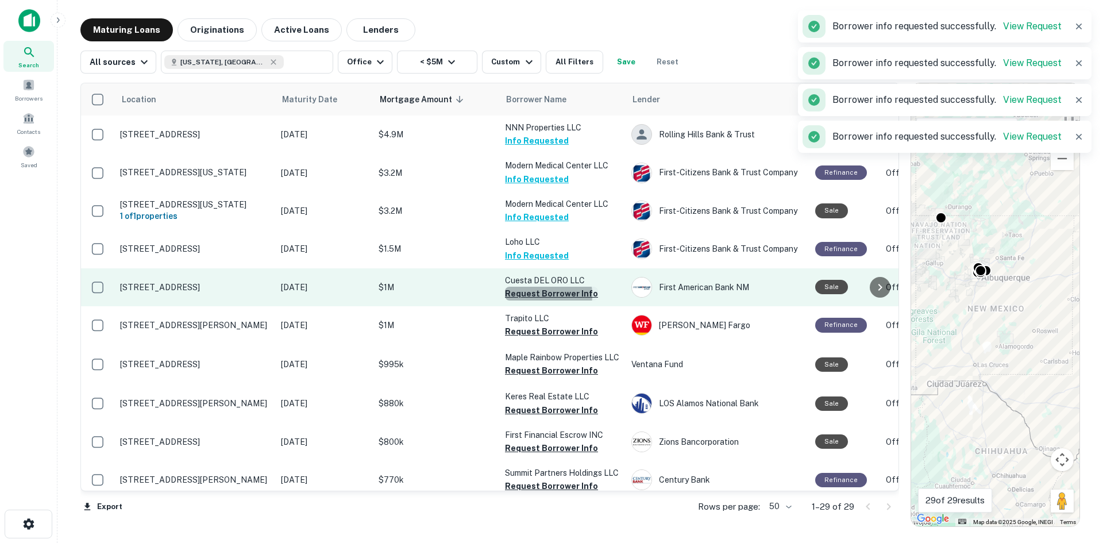
click at [536, 301] on button "Request Borrower Info" at bounding box center [551, 294] width 93 height 14
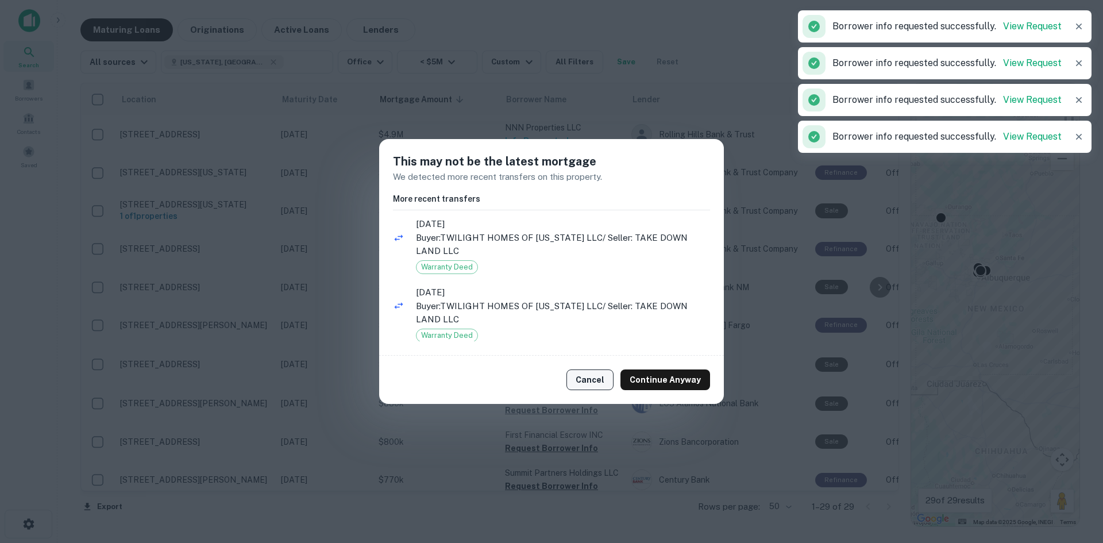
click at [597, 384] on button "Cancel" at bounding box center [590, 379] width 47 height 21
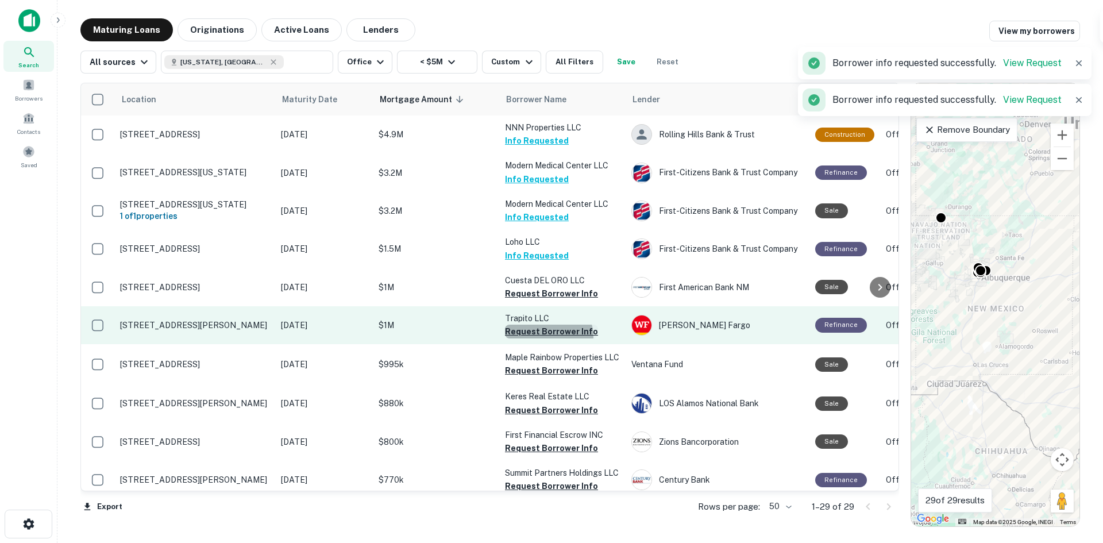
click at [548, 338] on button "Request Borrower Info" at bounding box center [551, 332] width 93 height 14
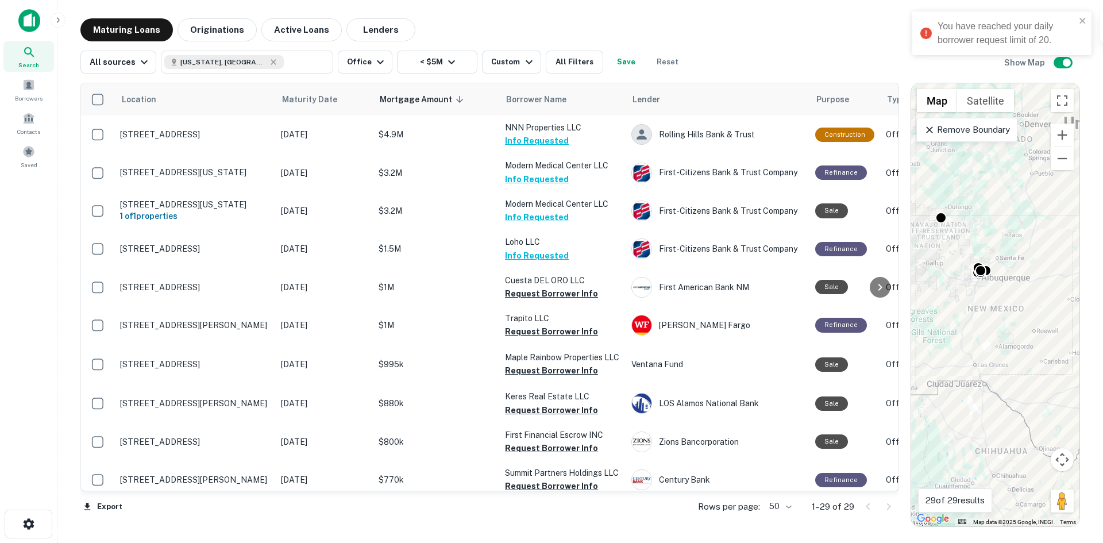
click at [627, 69] on button "Save" at bounding box center [626, 62] width 37 height 23
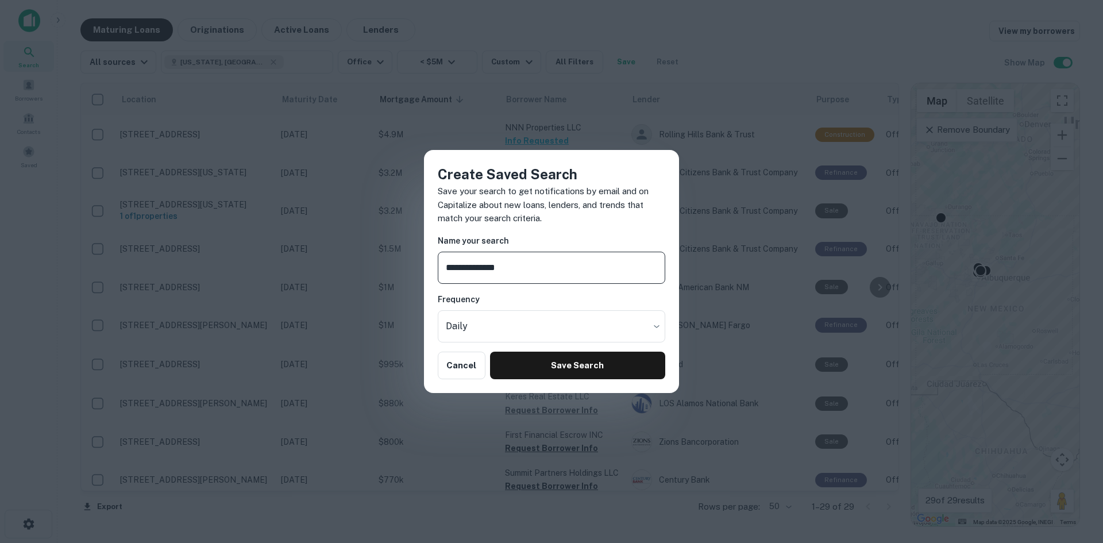
drag, startPoint x: 520, startPoint y: 268, endPoint x: 477, endPoint y: 272, distance: 43.2
click at [477, 272] on input "**********" at bounding box center [552, 268] width 228 height 32
type input "**********"
click at [577, 367] on button "Save Search" at bounding box center [577, 366] width 175 height 28
